Goal: Use online tool/utility

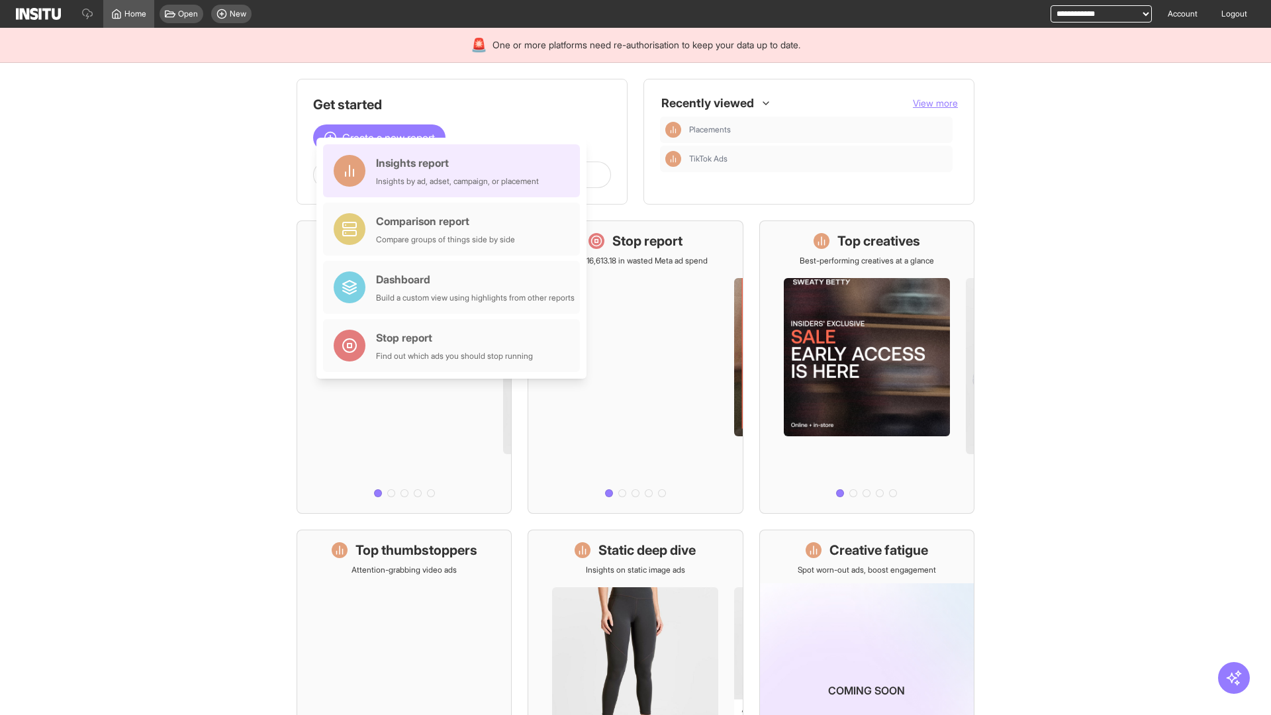
click at [455, 171] on div "Insights report Insights by ad, adset, campaign, or placement" at bounding box center [457, 171] width 163 height 32
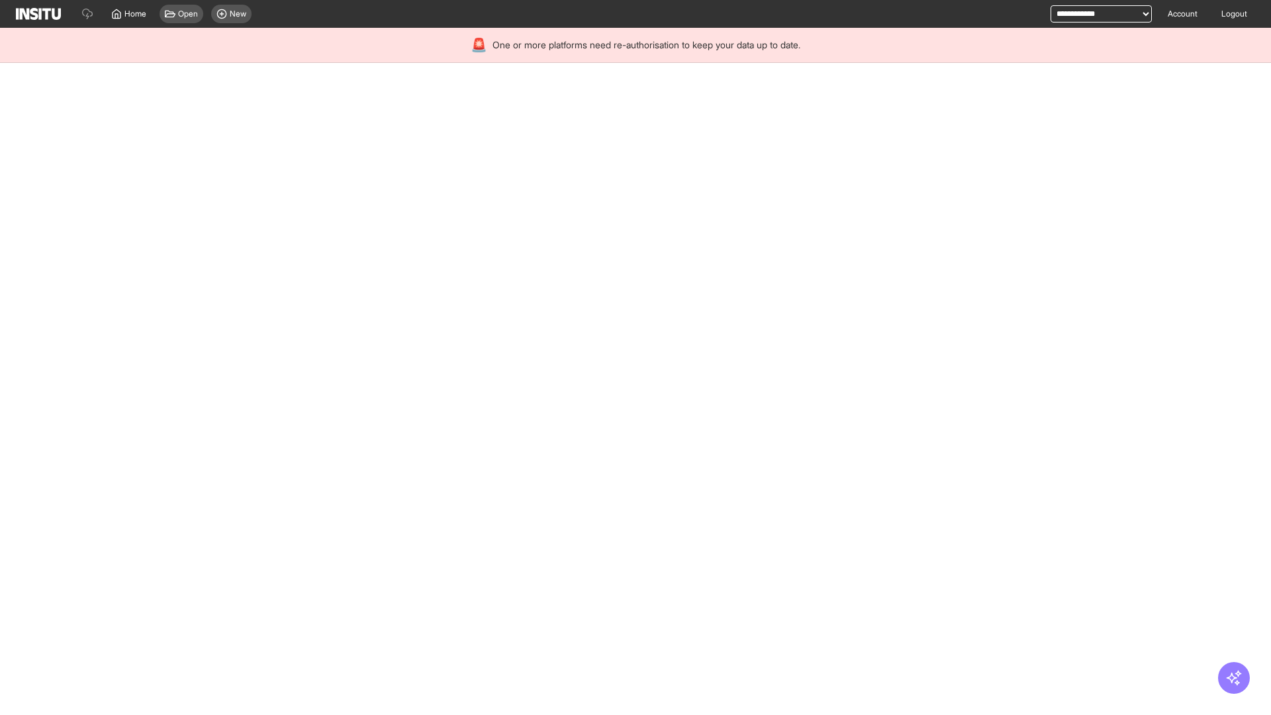
select select "**"
